Goal: Task Accomplishment & Management: Use online tool/utility

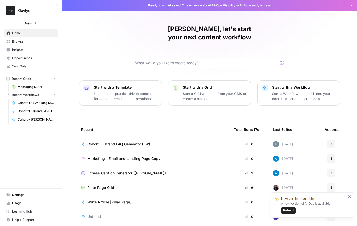
click at [21, 43] on span "Browse" at bounding box center [33, 41] width 43 height 5
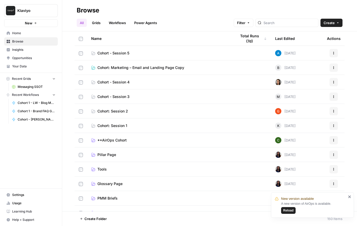
click at [123, 68] on span "Cohort: Marketing – Email and Landing Page Copy" at bounding box center [140, 67] width 87 height 5
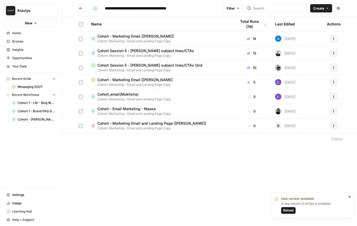
click at [139, 37] on span "Cohort - Marketing Email [[PERSON_NAME]]" at bounding box center [135, 36] width 76 height 5
type input "**********"
click at [144, 38] on span "Cohort - Marketing Email [[PERSON_NAME]]" at bounding box center [135, 36] width 76 height 5
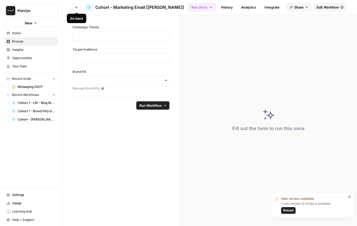
click at [76, 6] on icon "button" at bounding box center [76, 7] width 3 height 3
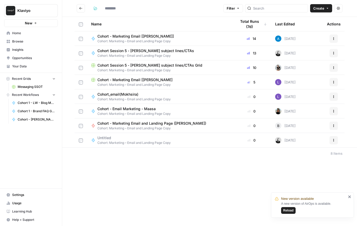
type input "**********"
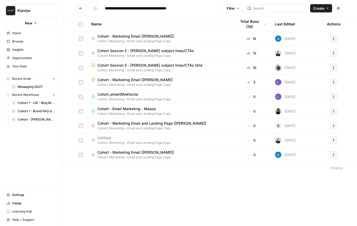
click at [128, 155] on span "Cohort: Marketing – Email and Landing Page Copy" at bounding box center [137, 157] width 81 height 5
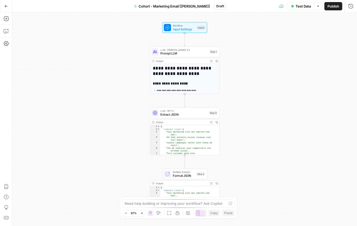
click at [189, 50] on span "LLM · Claude Sonnet 4.5" at bounding box center [183, 50] width 47 height 4
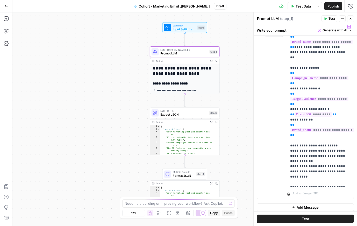
scroll to position [76, 0]
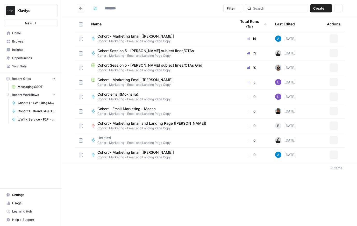
type input "**********"
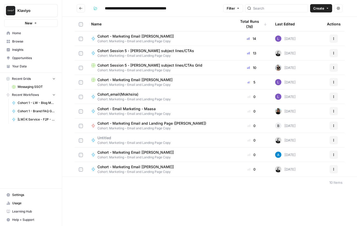
click at [333, 154] on icon "button" at bounding box center [333, 154] width 3 height 3
click at [334, 38] on icon "button" at bounding box center [333, 38] width 3 height 3
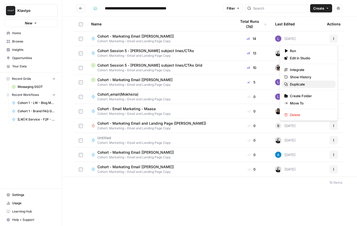
click at [299, 85] on span "Duplicate" at bounding box center [310, 84] width 41 height 5
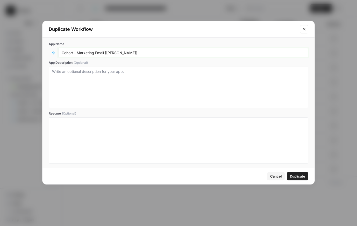
click at [110, 51] on input "Cohort - Marketing Email [[PERSON_NAME]]" at bounding box center [183, 52] width 243 height 5
type input "Cohort - Marketing Email [Lisa]"
click at [300, 179] on button "Duplicate" at bounding box center [297, 176] width 21 height 8
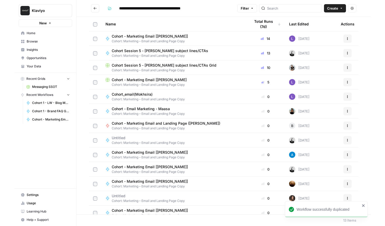
scroll to position [6, 0]
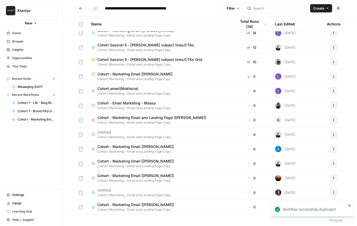
click at [137, 207] on span "Cohort: Marketing – Email and Landing Page Copy" at bounding box center [137, 209] width 81 height 5
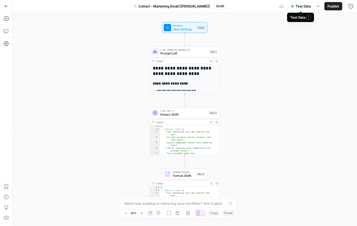
click at [303, 6] on span "Test Data" at bounding box center [302, 6] width 15 height 5
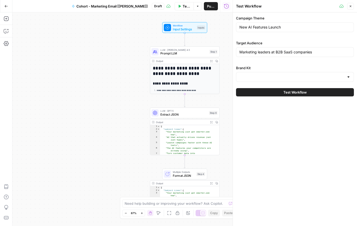
type input "Klaviyo"
drag, startPoint x: 268, startPoint y: 28, endPoint x: 205, endPoint y: 28, distance: 62.9
click at [205, 28] on body "**********" at bounding box center [178, 113] width 357 height 226
type input "Launch"
click at [352, 6] on button "Close" at bounding box center [350, 6] width 7 height 7
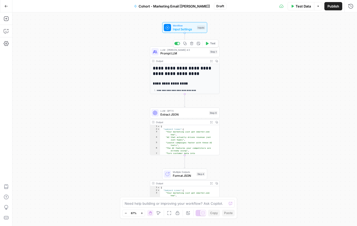
click at [194, 51] on span "Prompt LLM" at bounding box center [183, 53] width 47 height 4
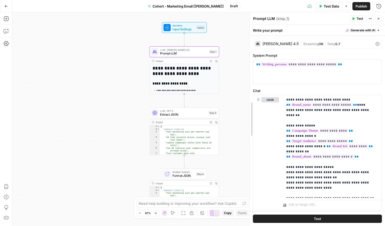
drag, startPoint x: 282, startPoint y: 98, endPoint x: 250, endPoint y: 99, distance: 32.1
click at [356, 153] on p "**********" at bounding box center [331, 146] width 89 height 98
click at [356, 29] on span "Generate with AI" at bounding box center [363, 30] width 25 height 5
click at [350, 56] on span "Refine" at bounding box center [351, 53] width 41 height 5
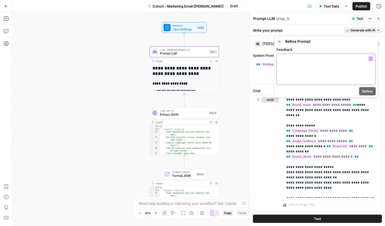
click at [332, 64] on div at bounding box center [326, 69] width 99 height 31
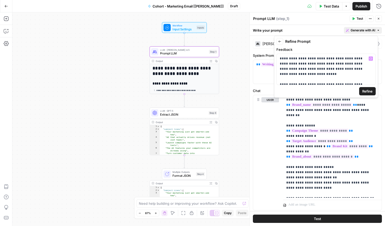
click at [356, 90] on span "Refine" at bounding box center [368, 91] width 10 height 5
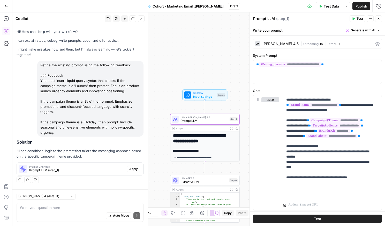
click at [135, 169] on span "Apply" at bounding box center [133, 168] width 9 height 5
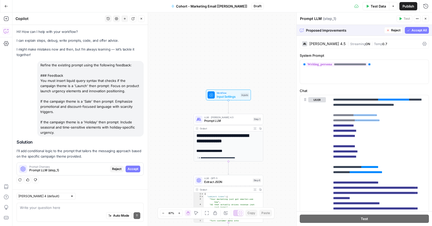
click at [356, 29] on span "Accept All" at bounding box center [419, 30] width 15 height 5
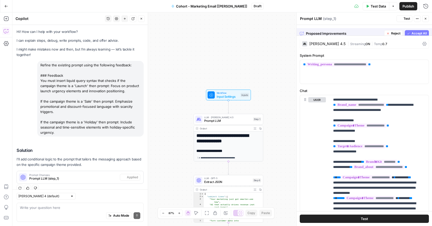
scroll to position [12, 0]
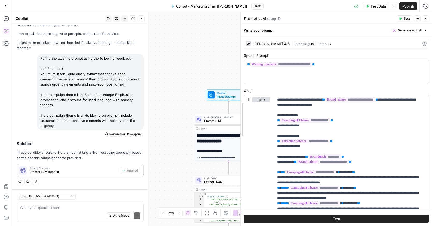
drag, startPoint x: 296, startPoint y: 136, endPoint x: 240, endPoint y: 138, distance: 56.0
click at [240, 138] on div at bounding box center [240, 118] width 5 height 213
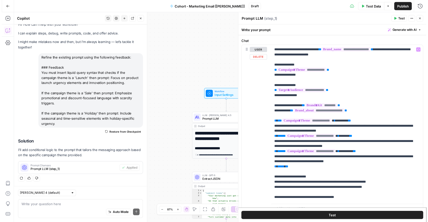
scroll to position [50, 0]
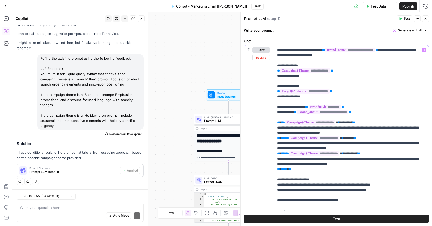
drag, startPoint x: 319, startPoint y: 180, endPoint x: 274, endPoint y: 180, distance: 45.0
click at [274, 180] on div "**********" at bounding box center [351, 124] width 155 height 159
click at [356, 114] on p "**********" at bounding box center [349, 124] width 144 height 155
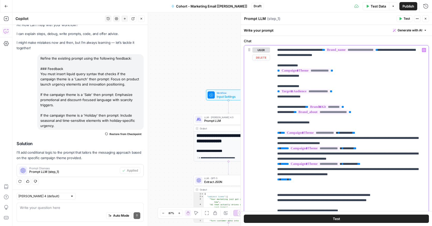
click at [286, 189] on p "**********" at bounding box center [349, 130] width 144 height 166
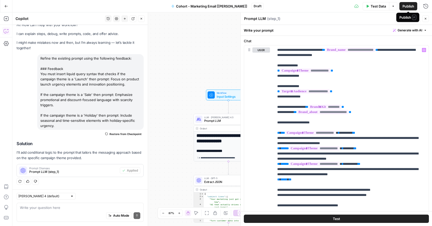
click at [356, 7] on span "Publish" at bounding box center [409, 6] width 12 height 5
click at [337, 220] on span "Test" at bounding box center [336, 218] width 7 height 5
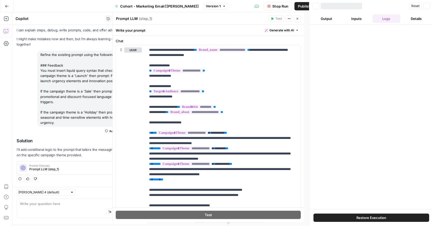
scroll to position [12, 0]
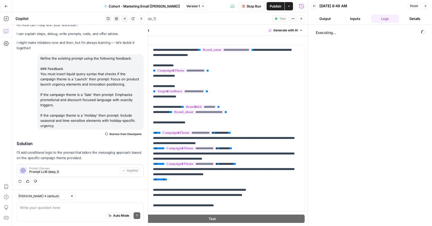
click at [141, 18] on icon "button" at bounding box center [141, 18] width 3 height 3
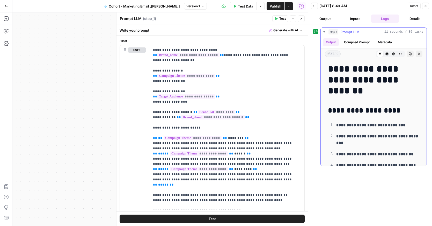
click at [355, 42] on button "Compiled Prompt" at bounding box center [357, 42] width 32 height 8
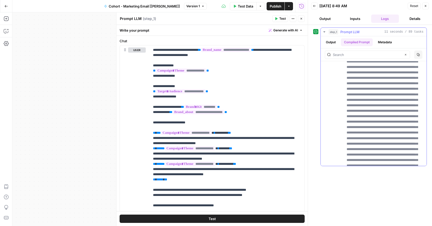
scroll to position [401, 0]
click at [355, 55] on input "text" at bounding box center [367, 54] width 69 height 5
click at [334, 55] on input "launch" at bounding box center [367, 54] width 69 height 5
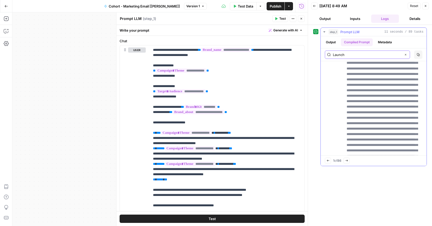
scroll to position [290, 0]
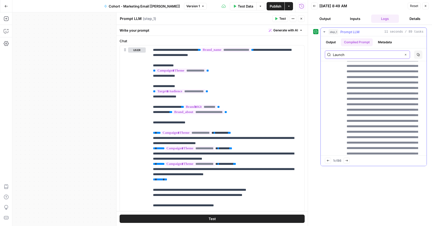
click at [349, 54] on input "Launch" at bounding box center [367, 54] width 69 height 5
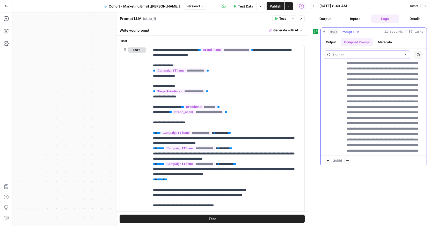
click at [356, 54] on input "Launch" at bounding box center [367, 54] width 69 height 5
drag, startPoint x: 357, startPoint y: 54, endPoint x: 313, endPoint y: 52, distance: 44.0
click at [313, 52] on div "**********" at bounding box center [370, 96] width 114 height 138
click at [356, 53] on input "product launch" at bounding box center [367, 54] width 69 height 5
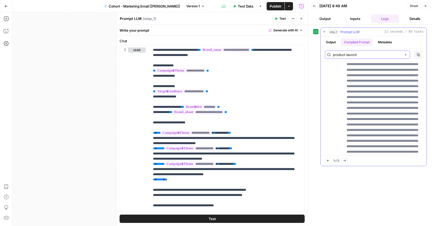
type input "product launch"
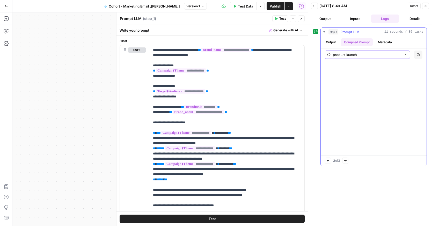
scroll to position [44796, 0]
